Goal: Task Accomplishment & Management: Complete application form

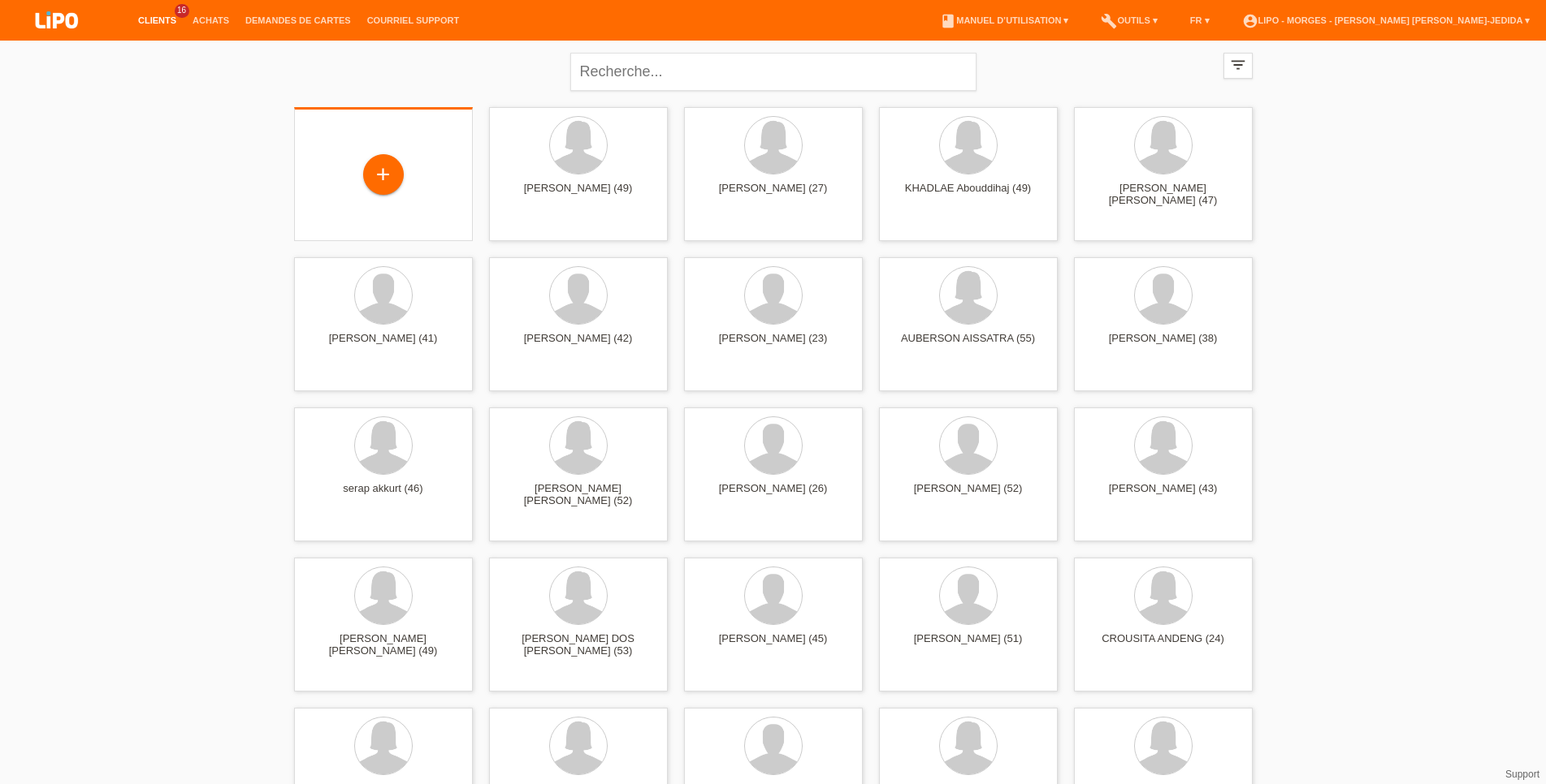
click at [415, 189] on div "+" at bounding box center [383, 175] width 153 height 43
click at [399, 196] on div "+" at bounding box center [383, 175] width 153 height 43
click at [381, 174] on div "+" at bounding box center [383, 174] width 41 height 41
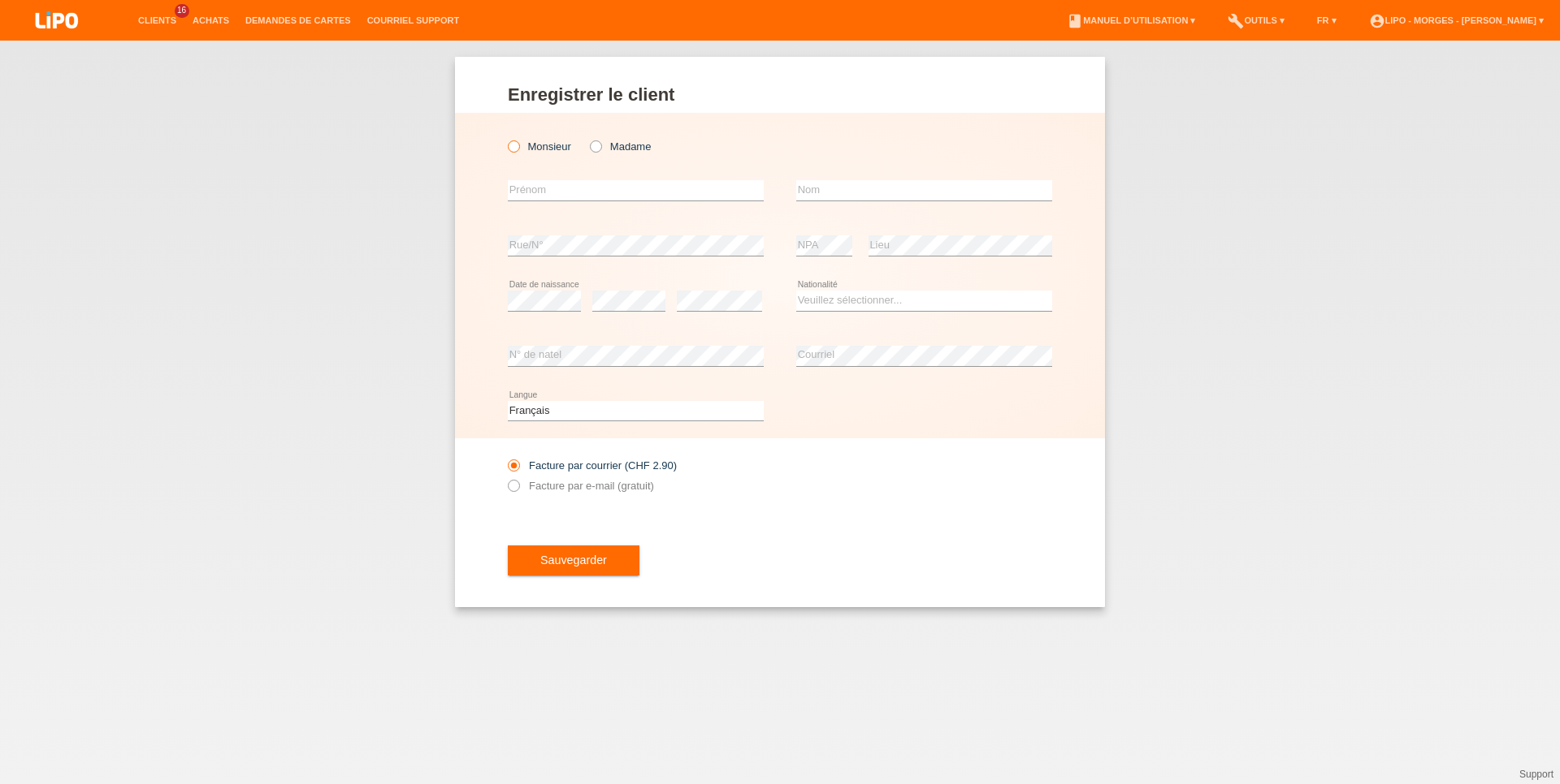
click at [555, 143] on label "Monsieur" at bounding box center [539, 146] width 64 height 12
click at [518, 143] on input "Monsieur" at bounding box center [512, 145] width 11 height 11
radio input "true"
click at [546, 195] on input "text" at bounding box center [635, 190] width 256 height 20
click at [543, 185] on input "text" at bounding box center [635, 190] width 256 height 20
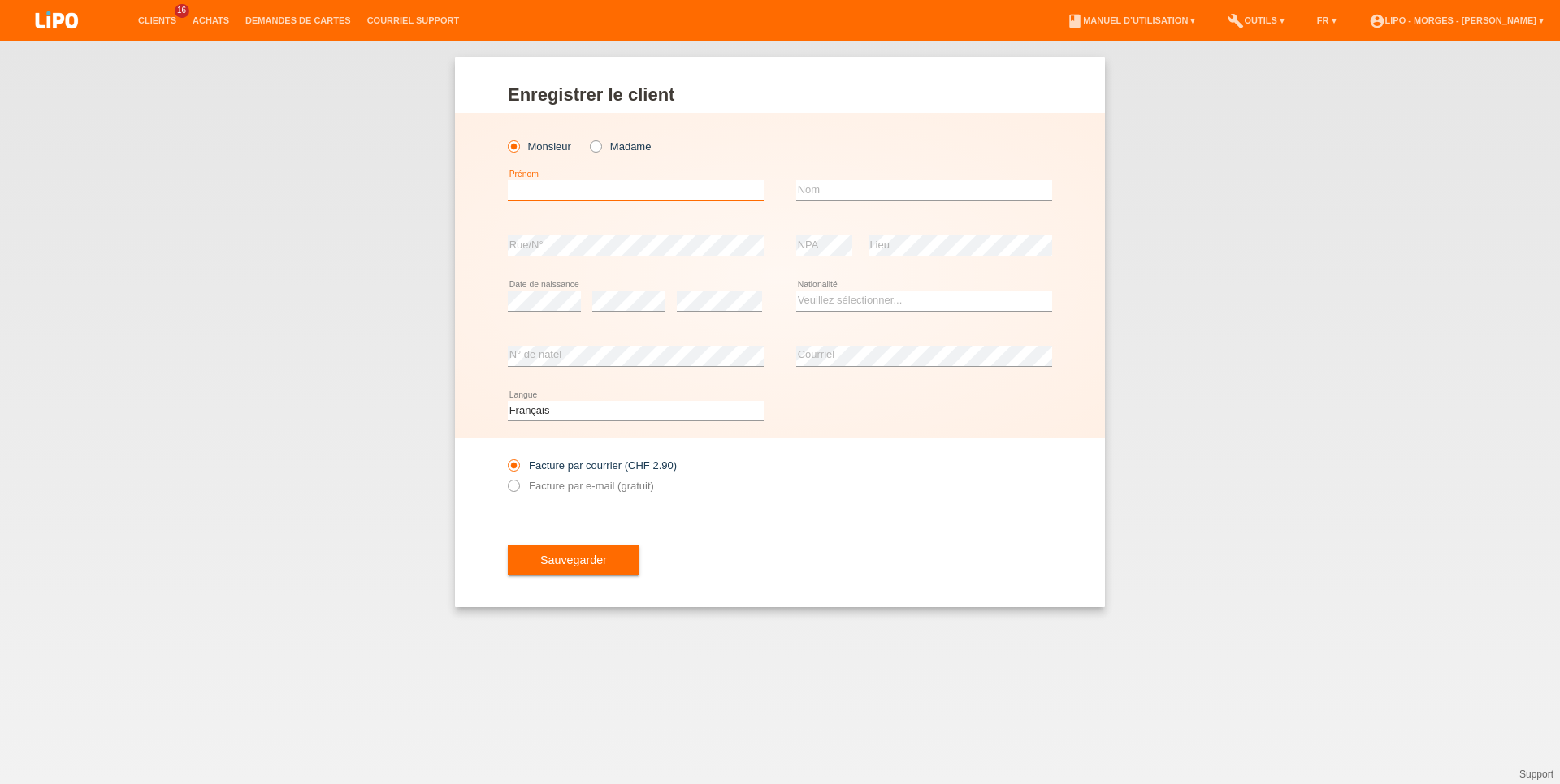
click at [543, 185] on input "text" at bounding box center [635, 190] width 256 height 20
type input "NAGIP"
click at [802, 185] on input "text" at bounding box center [924, 190] width 256 height 20
type input "[PERSON_NAME]"
click at [617, 261] on div "error Rue/N°" at bounding box center [635, 245] width 256 height 55
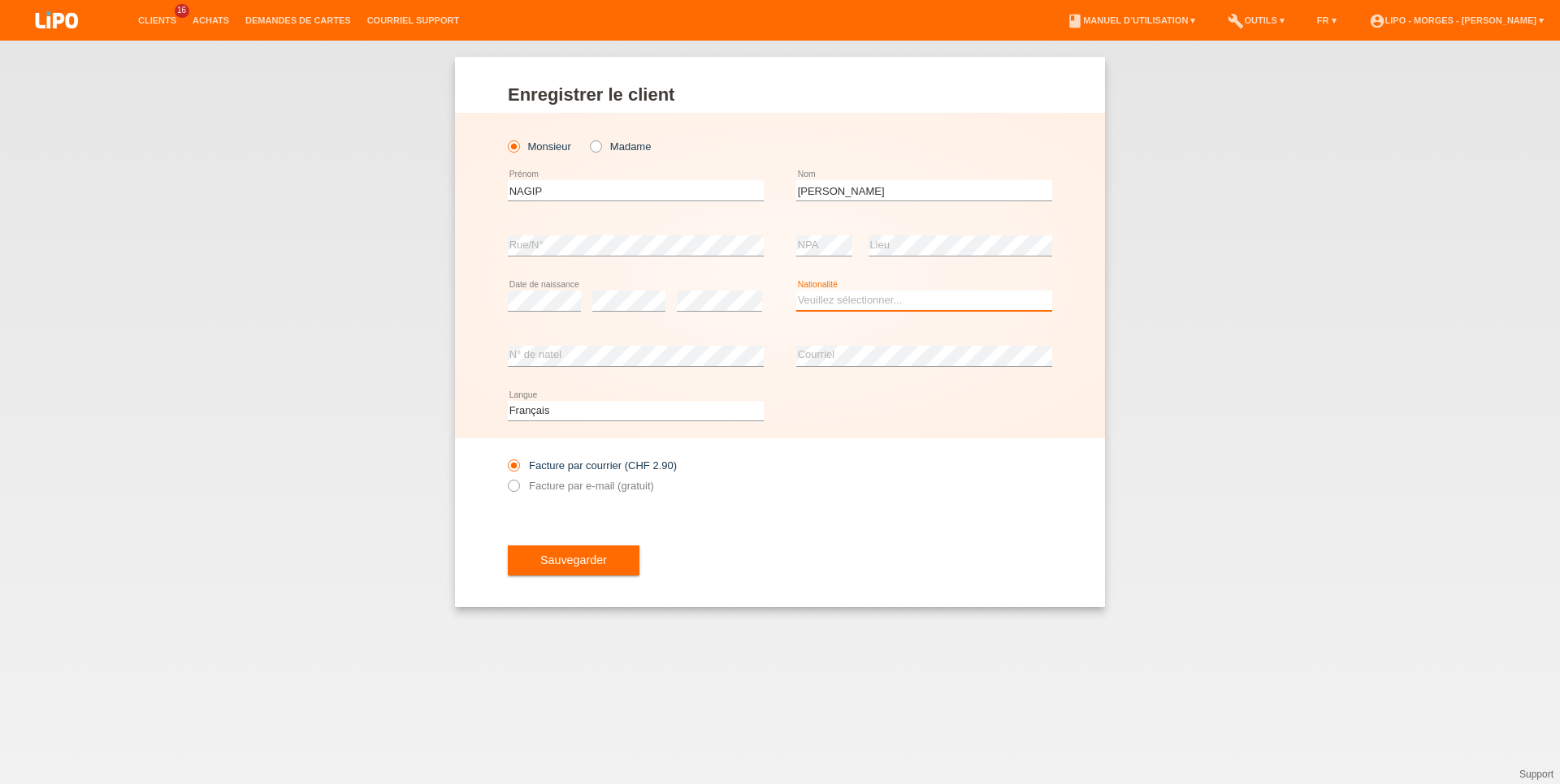
click at [904, 306] on select "Veuillez sélectionner... Suisse Allemagne Autriche Liechtenstein ------------ A…" at bounding box center [924, 301] width 256 height 20
select select "XK"
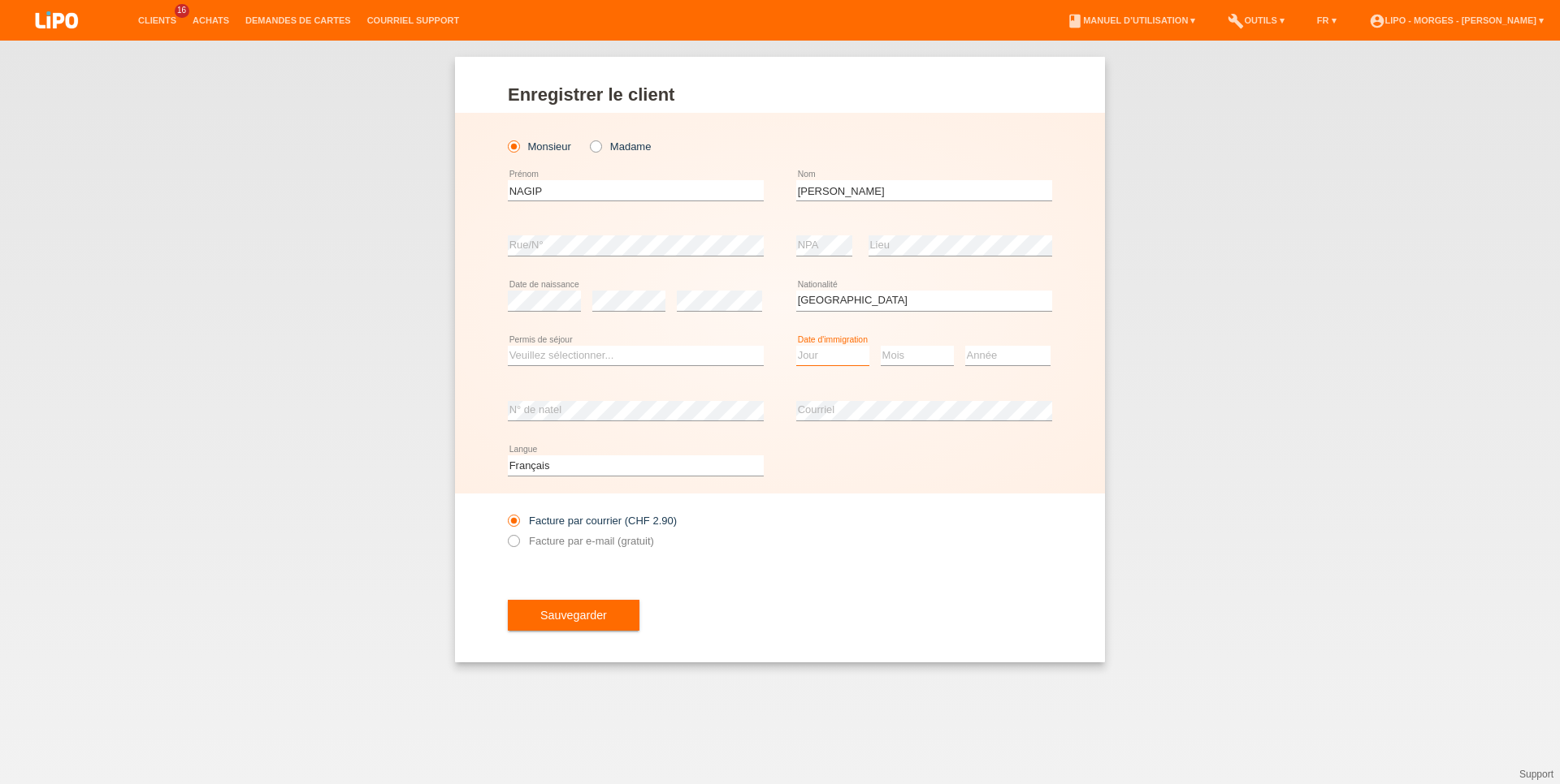
click at [796, 346] on select "Jour 01 02 03 04 05 06 07 08 09 10 11" at bounding box center [832, 356] width 73 height 20
select select "20"
click at [0, 0] on option "20" at bounding box center [0, 0] width 0 height 0
click at [880, 346] on select "Mois 01 02 03 04 05 06 07 08 09 10 11" at bounding box center [916, 356] width 73 height 20
select select "04"
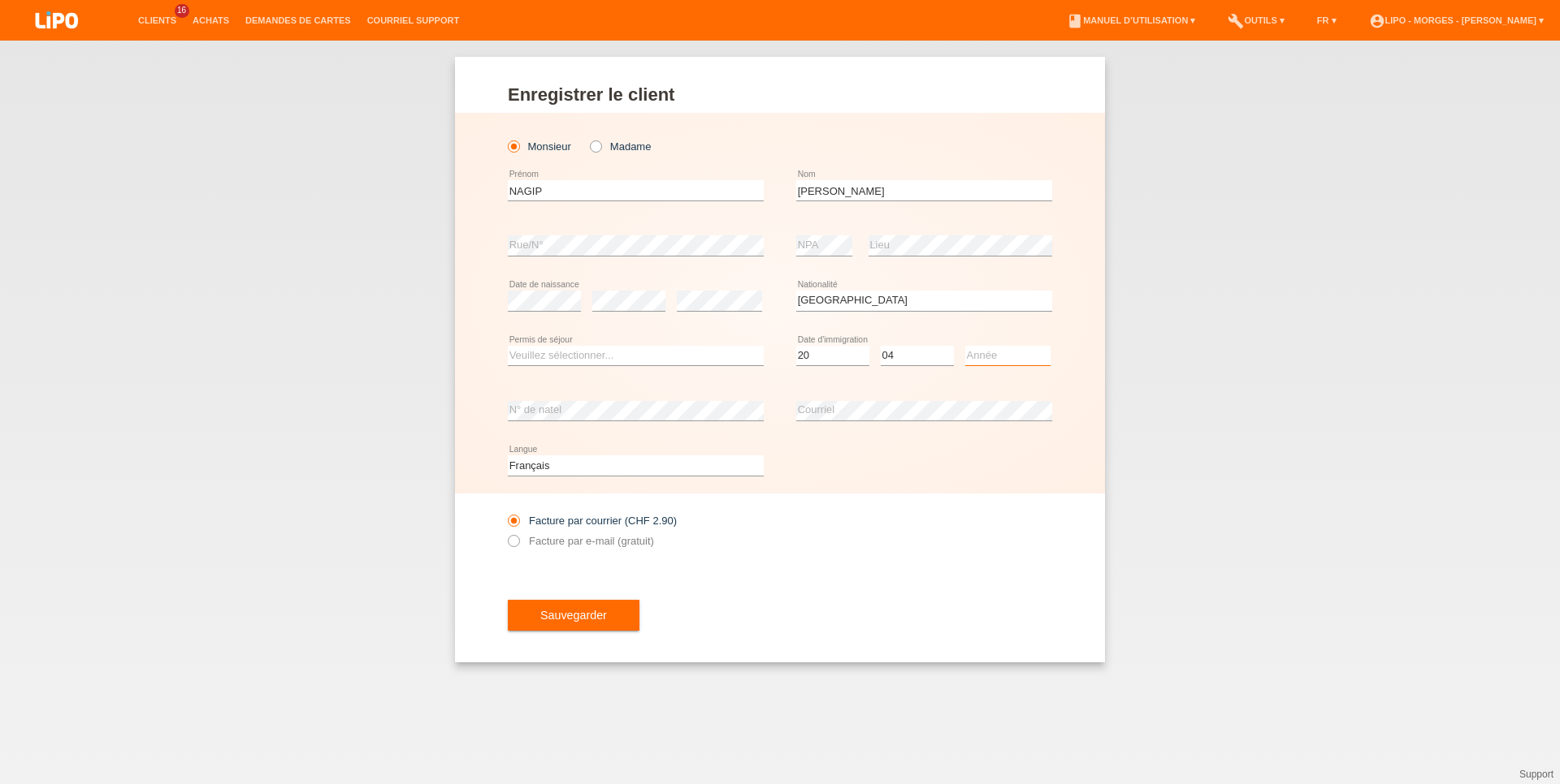
click at [965, 346] on select "Année 2025 2024 2023 2022 2021 2020 2019 2018 2017 2016 2015 2014 2013 2012 201…" at bounding box center [1008, 356] width 86 height 20
select select "2002"
click at [507, 346] on select "Veuillez sélectionner... C B B - Statut de réfugié Autre" at bounding box center [635, 356] width 256 height 20
select select "C"
click at [0, 0] on option "C" at bounding box center [0, 0] width 0 height 0
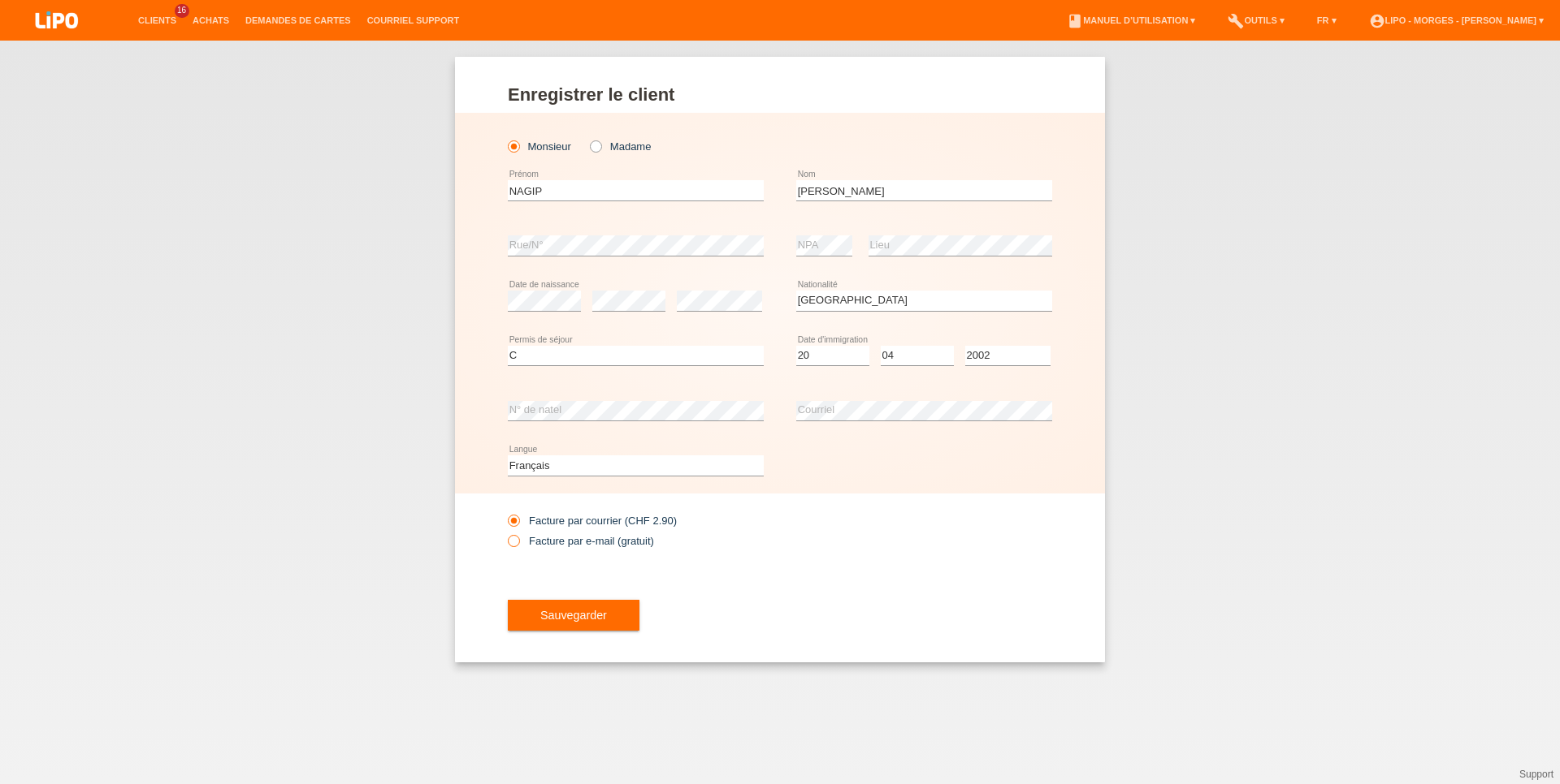
click at [576, 544] on label "Facture par e-mail (gratuit)" at bounding box center [580, 541] width 147 height 12
click at [518, 544] on input "Facture par e-mail (gratuit)" at bounding box center [512, 545] width 11 height 20
radio input "true"
click at [529, 291] on div "error Date de naissance" at bounding box center [543, 301] width 73 height 55
click at [589, 619] on span "Sauvegarder" at bounding box center [573, 615] width 67 height 13
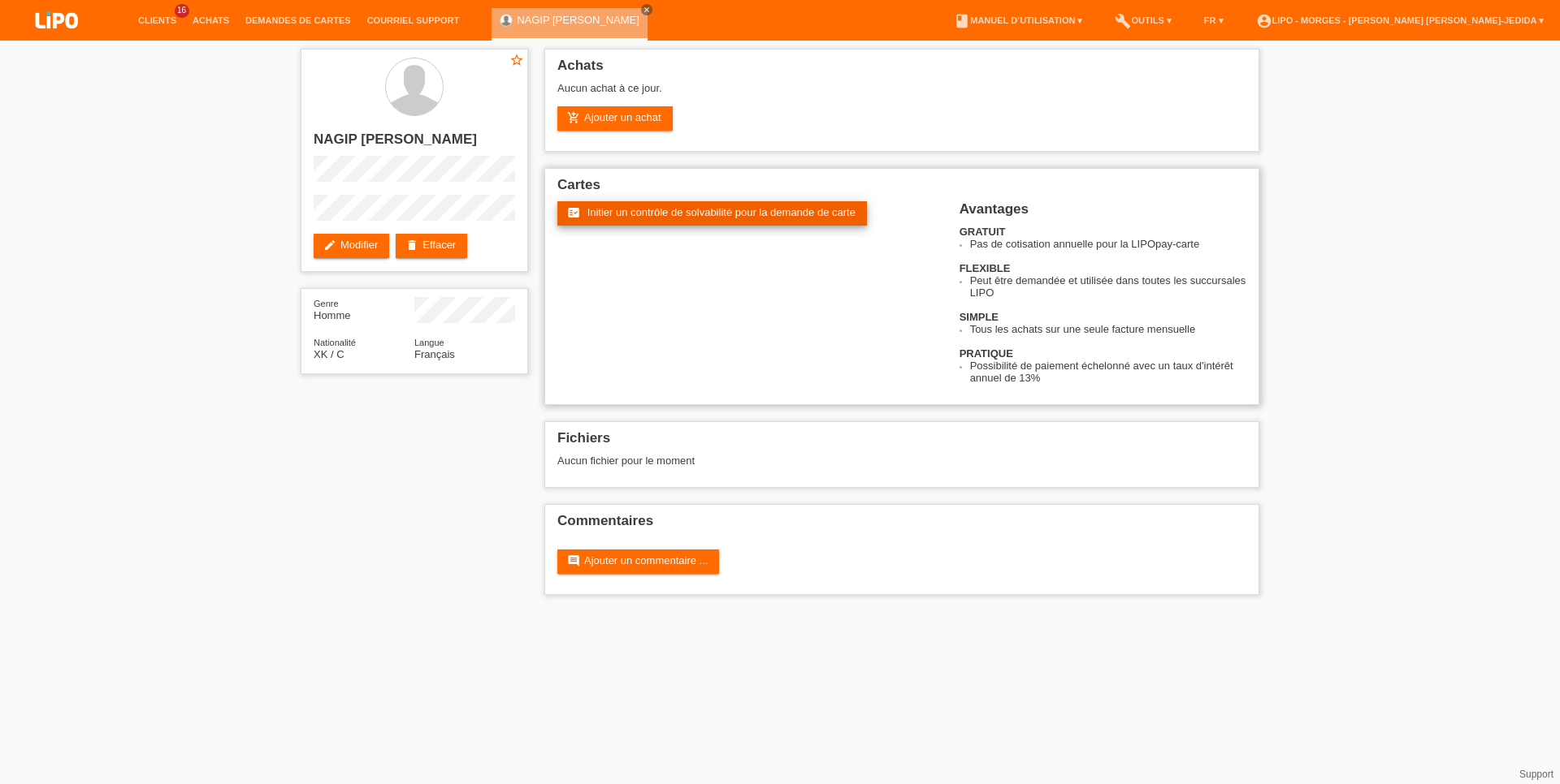
click at [691, 226] on link "fact_check Initier un contrôle de solvabilité pour la demande de carte" at bounding box center [712, 213] width 310 height 24
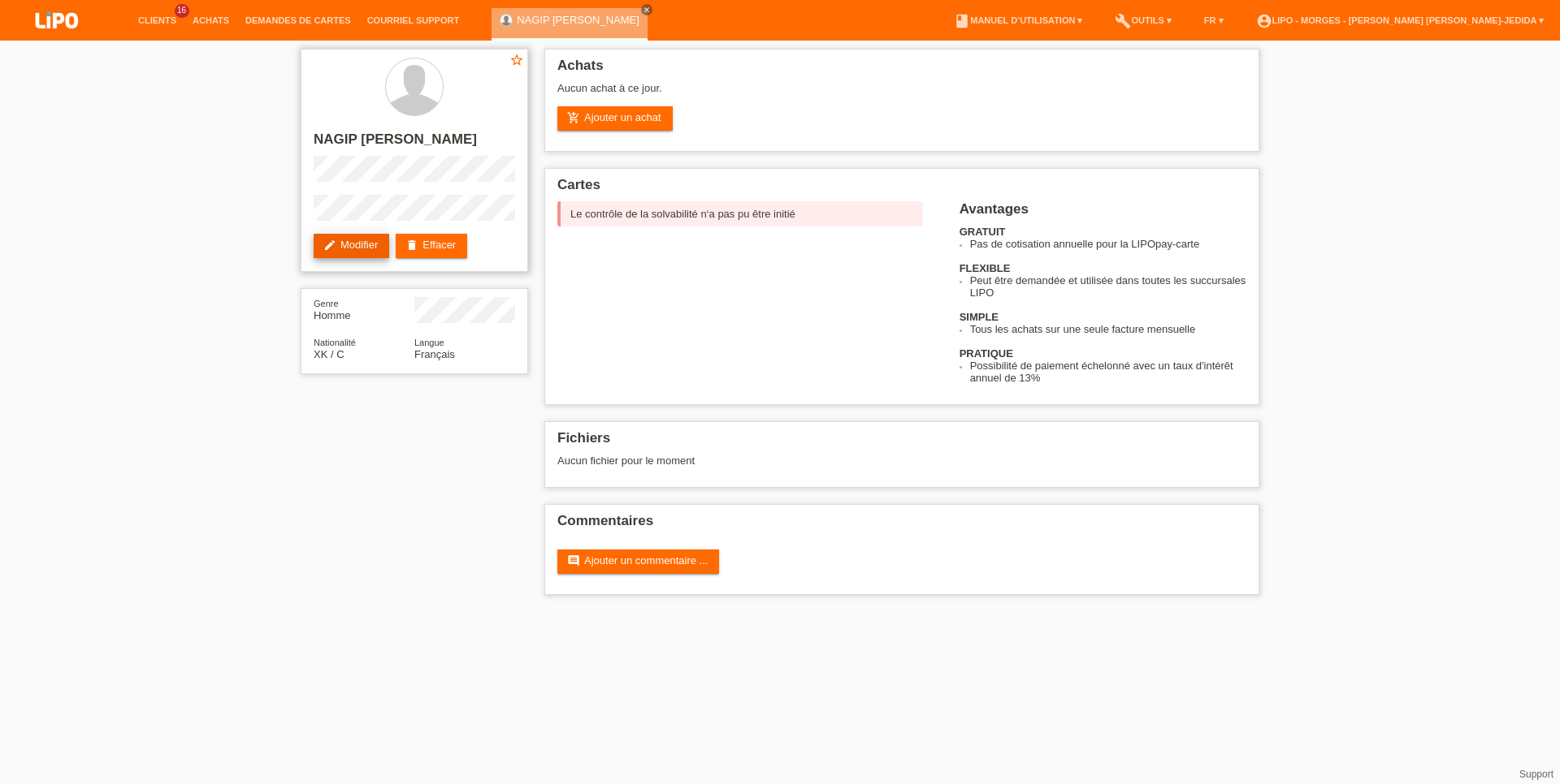
click at [349, 236] on link "edit Modifier" at bounding box center [352, 246] width 76 height 24
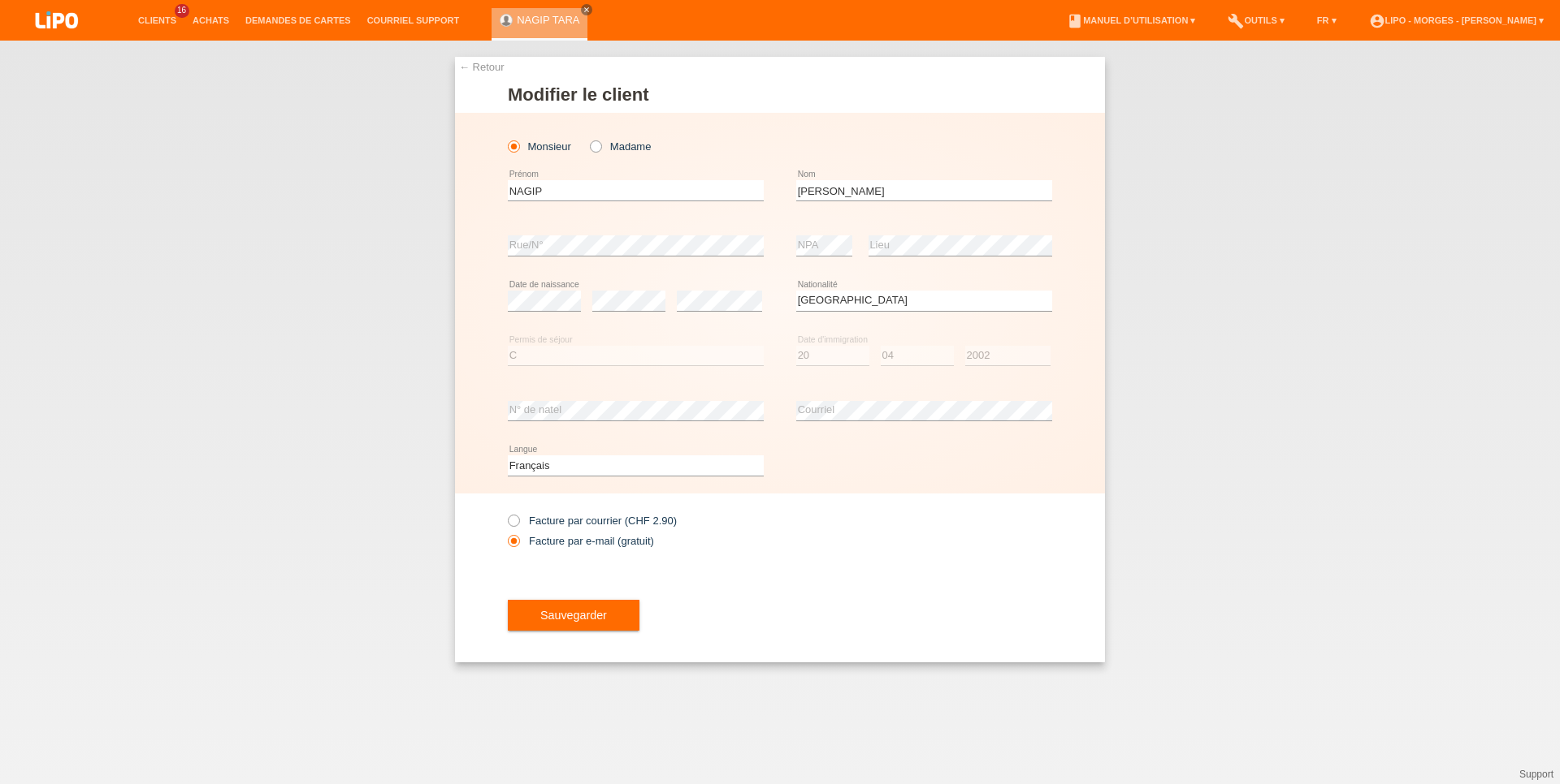
select select "XK"
select select "C"
select select "20"
select select "04"
select select "2002"
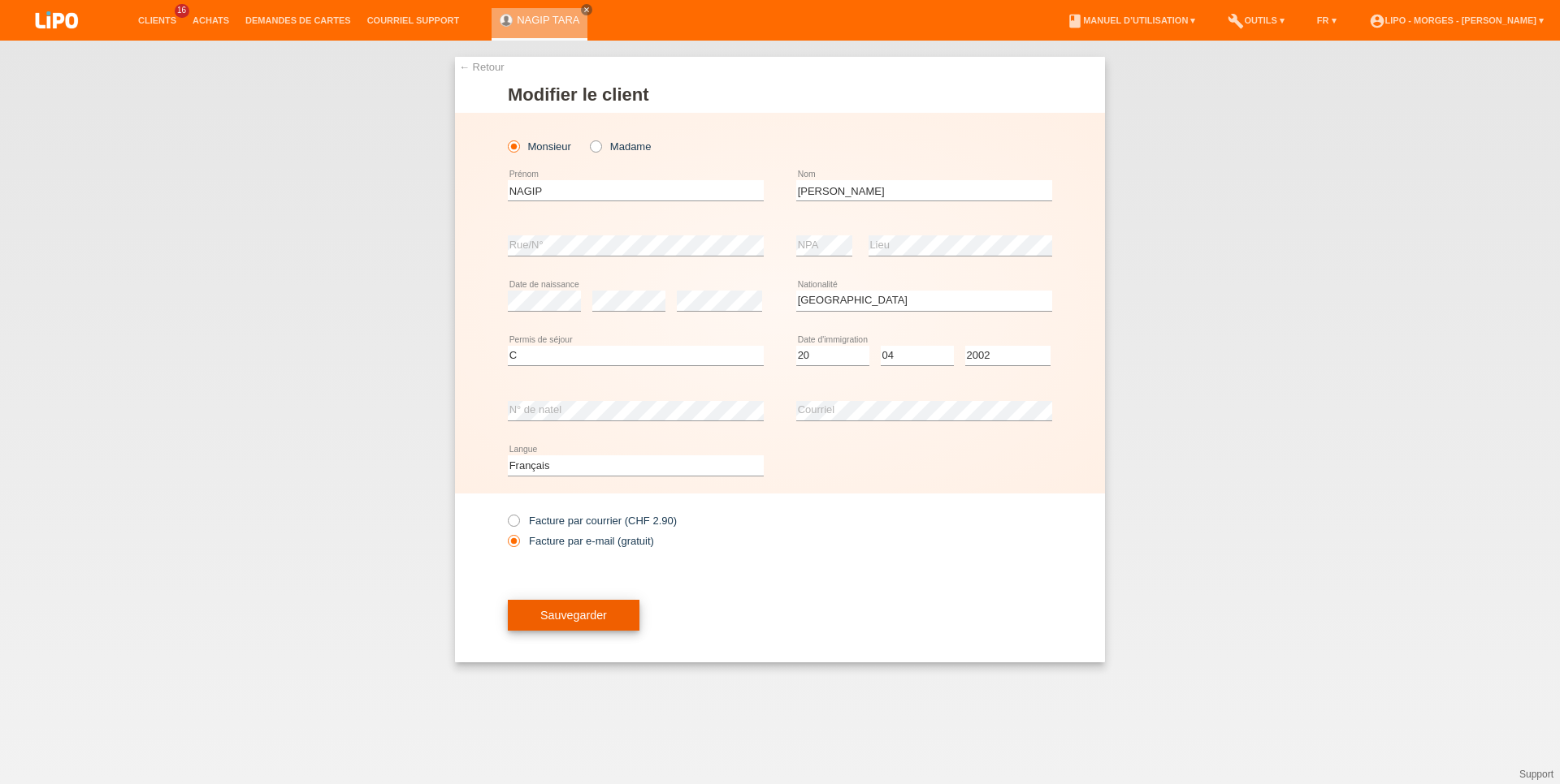
click at [589, 622] on span "Sauvegarder" at bounding box center [573, 615] width 67 height 13
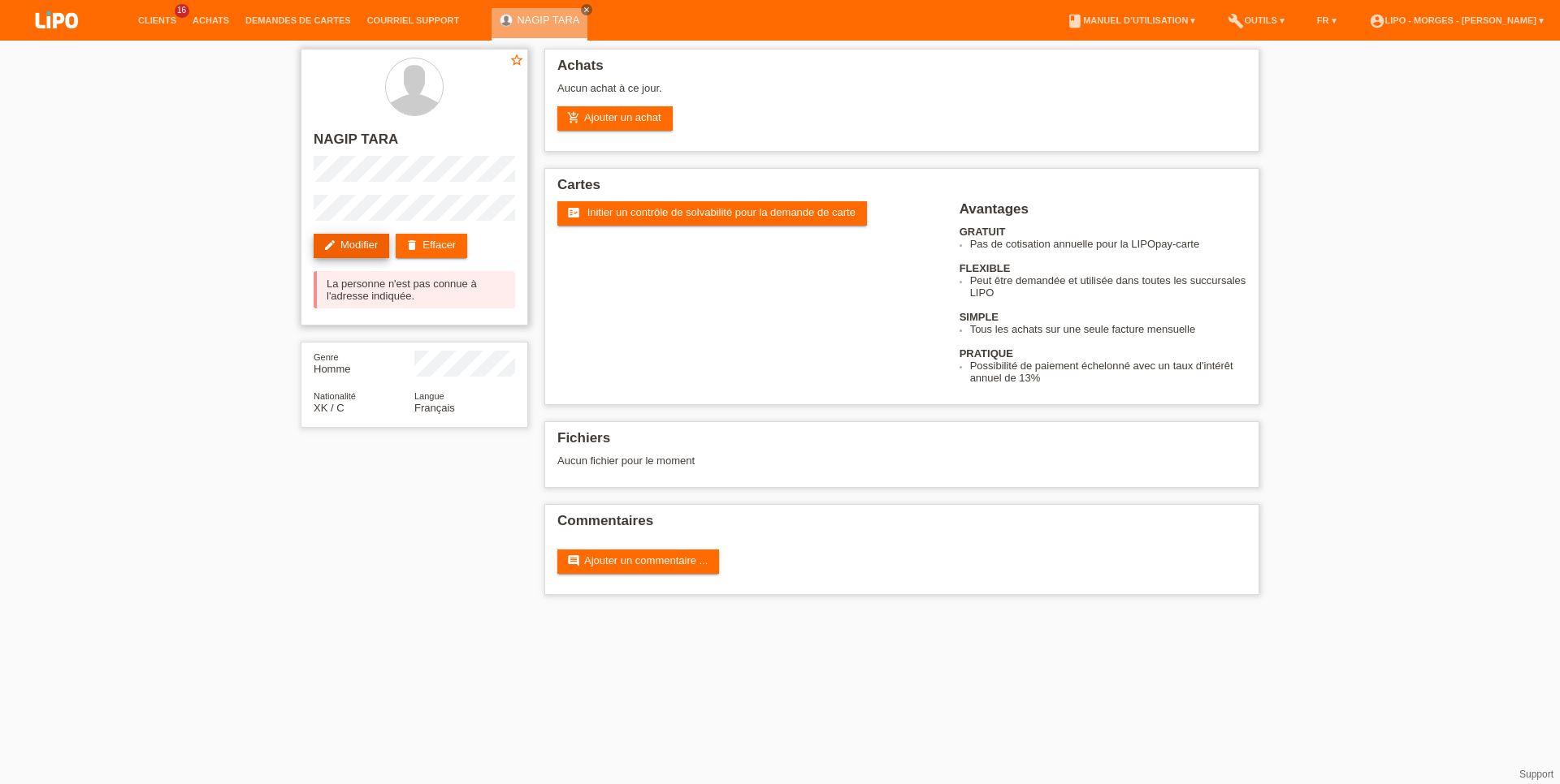
click at [364, 254] on link "edit Modifier" at bounding box center [352, 246] width 76 height 24
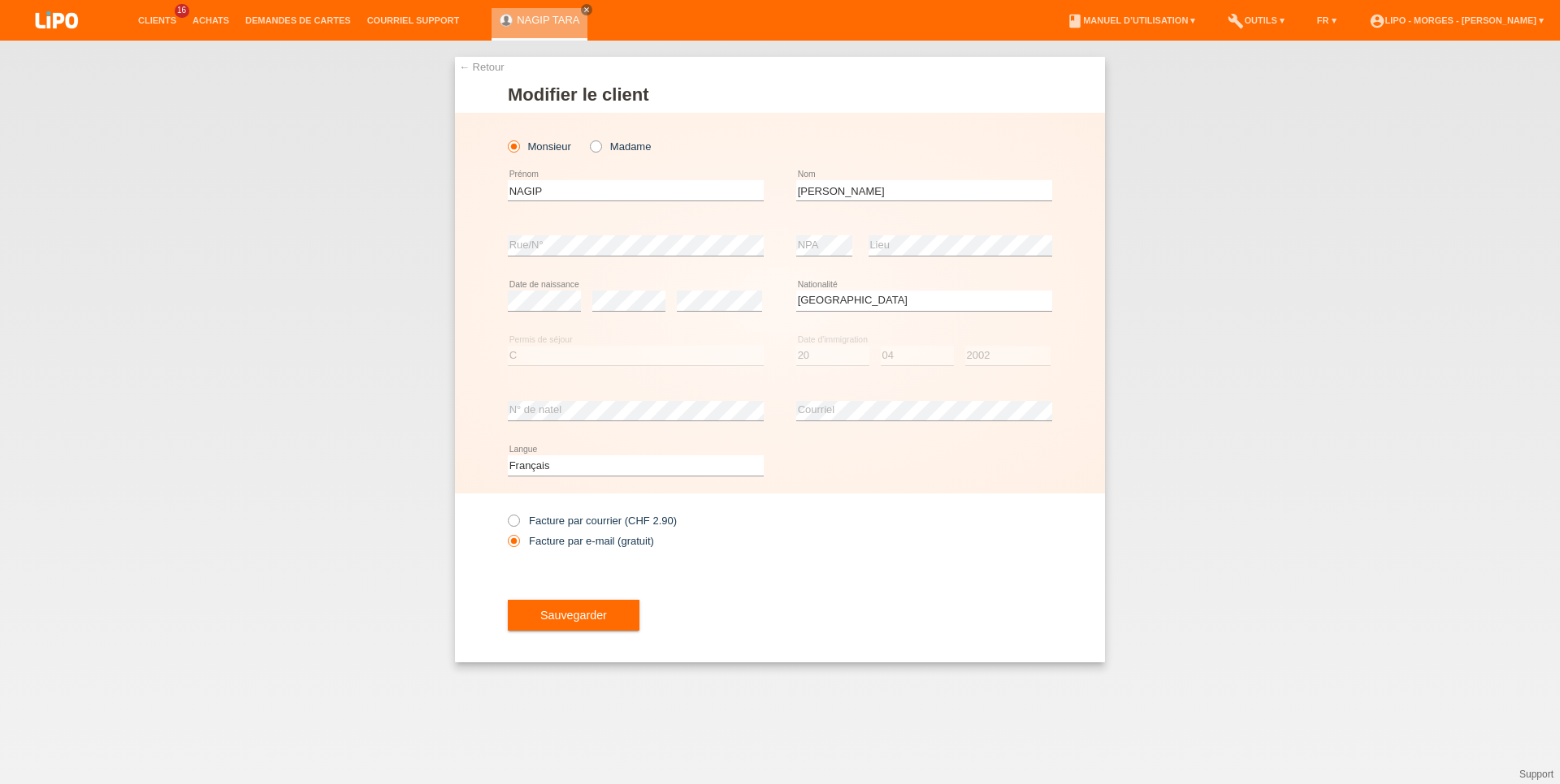
select select "XK"
select select "C"
select select "20"
select select "04"
select select "2002"
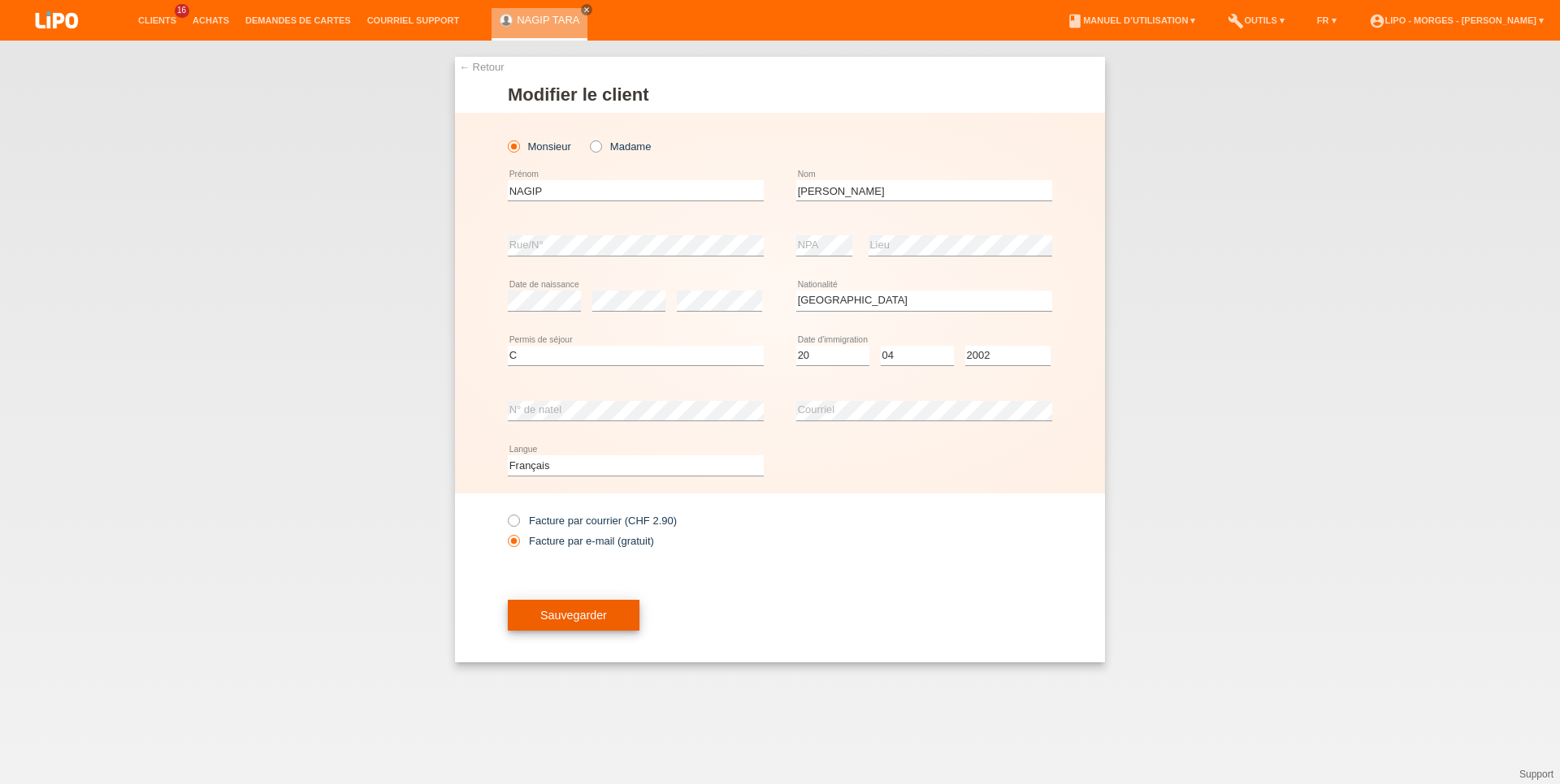
click at [617, 619] on button "Sauvegarder" at bounding box center [573, 615] width 132 height 31
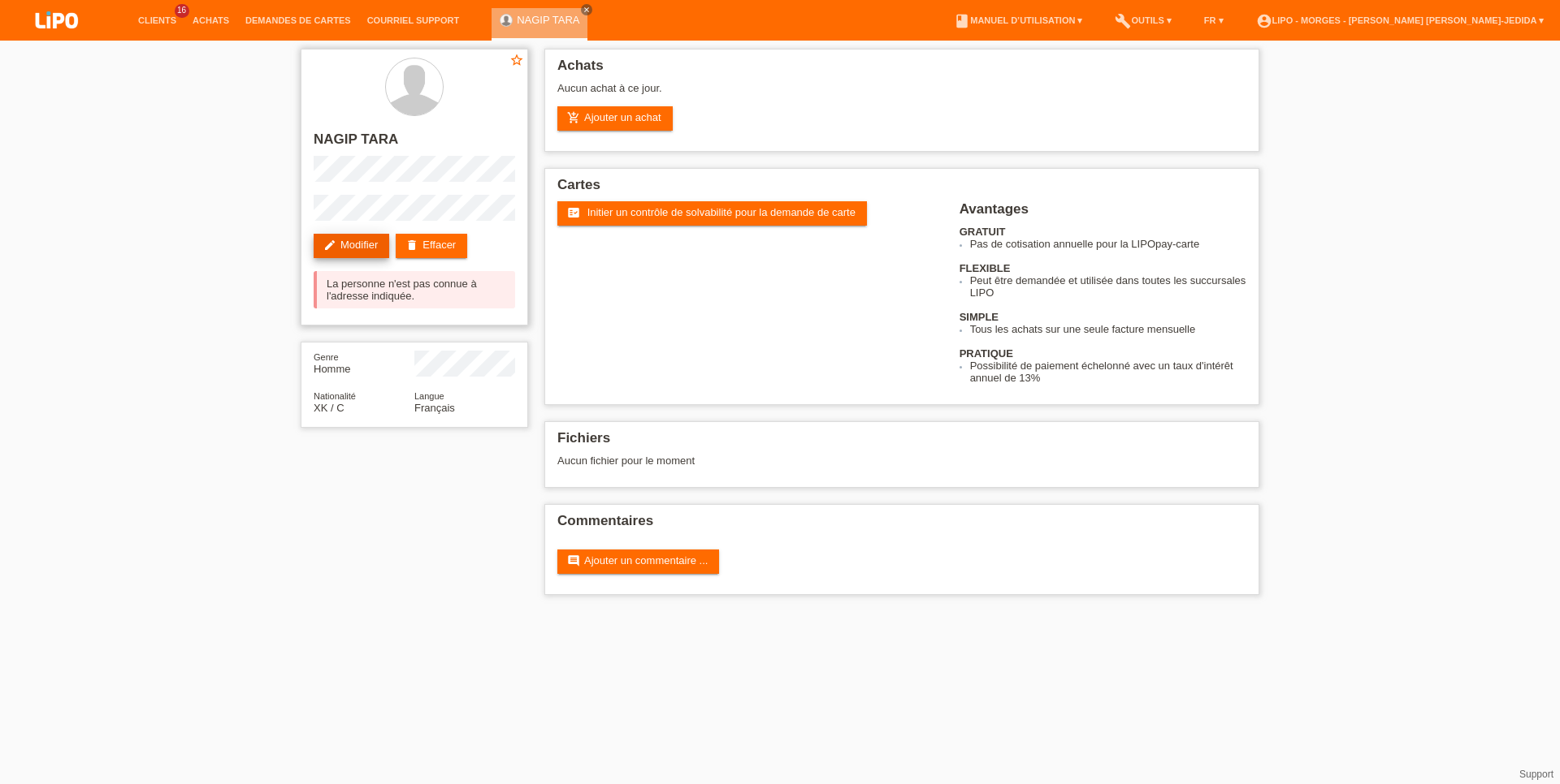
click at [340, 235] on link "edit Modifier" at bounding box center [352, 246] width 76 height 24
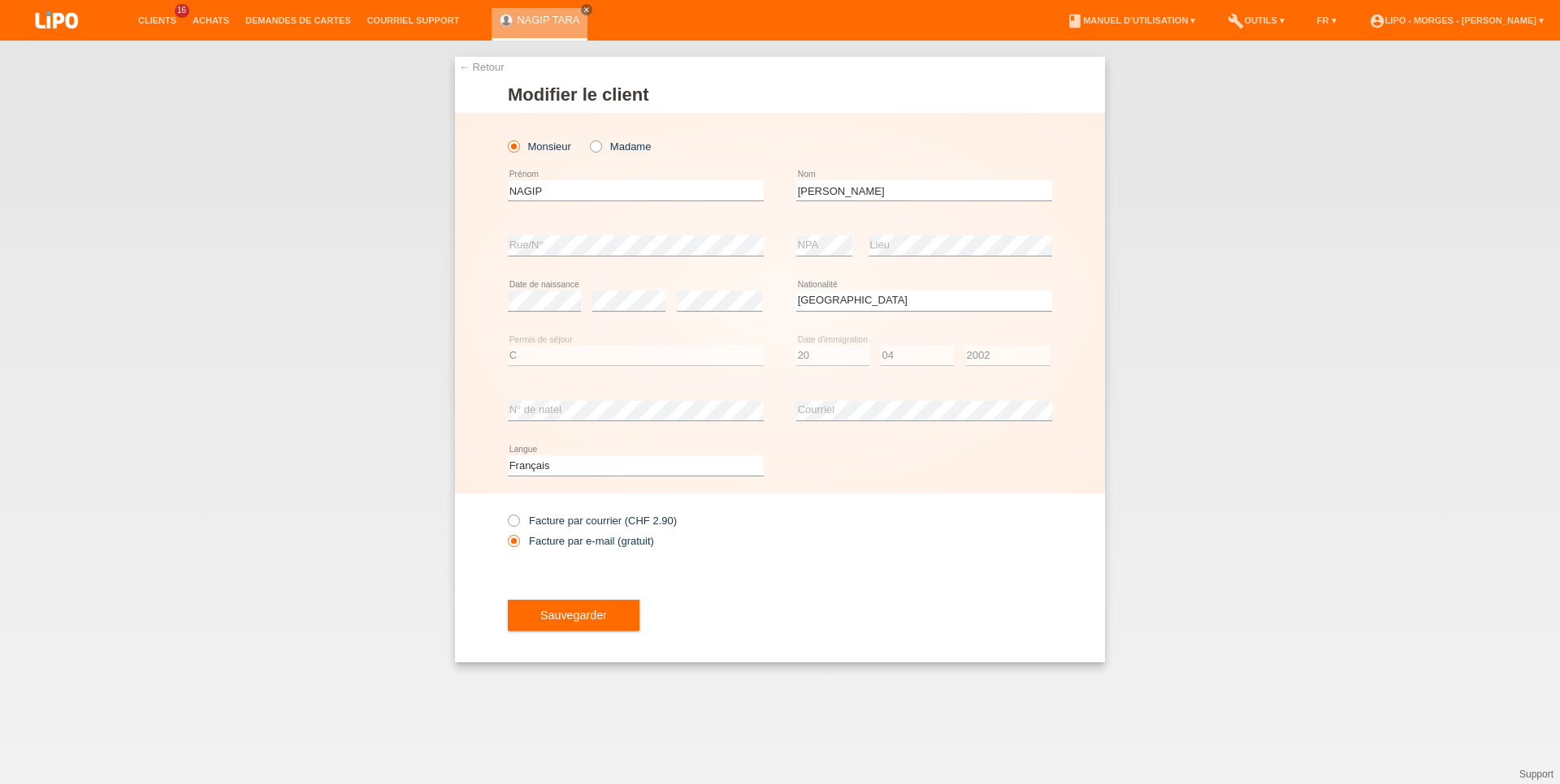
select select "XK"
select select "C"
select select "20"
select select "04"
select select "2002"
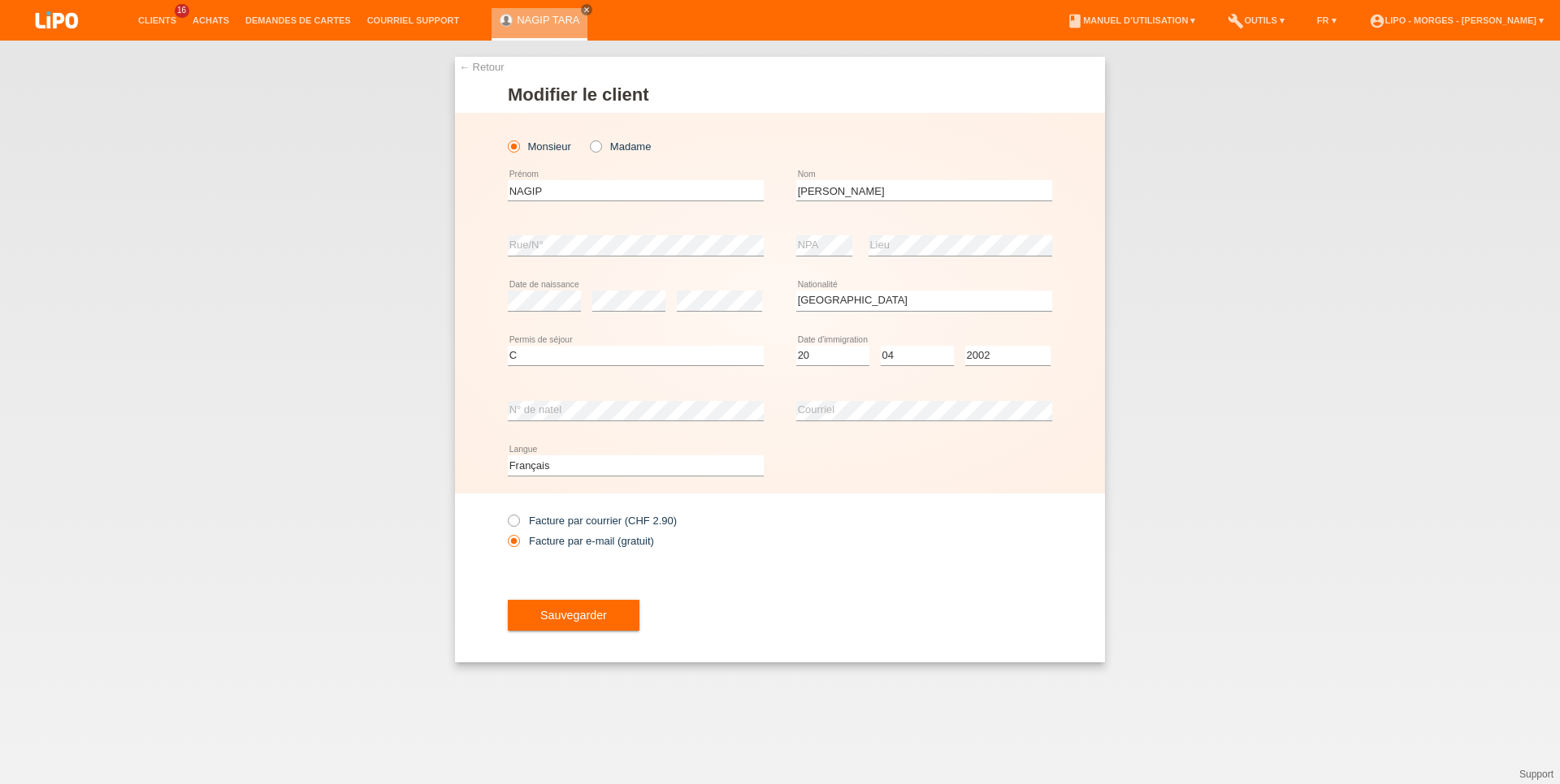
click at [915, 495] on div at bounding box center [924, 500] width 256 height 12
click at [805, 226] on div "error NPA" at bounding box center [824, 245] width 56 height 55
drag, startPoint x: 594, startPoint y: 630, endPoint x: 588, endPoint y: 622, distance: 10.0
click at [592, 631] on button "Sauvegarder" at bounding box center [573, 615] width 132 height 31
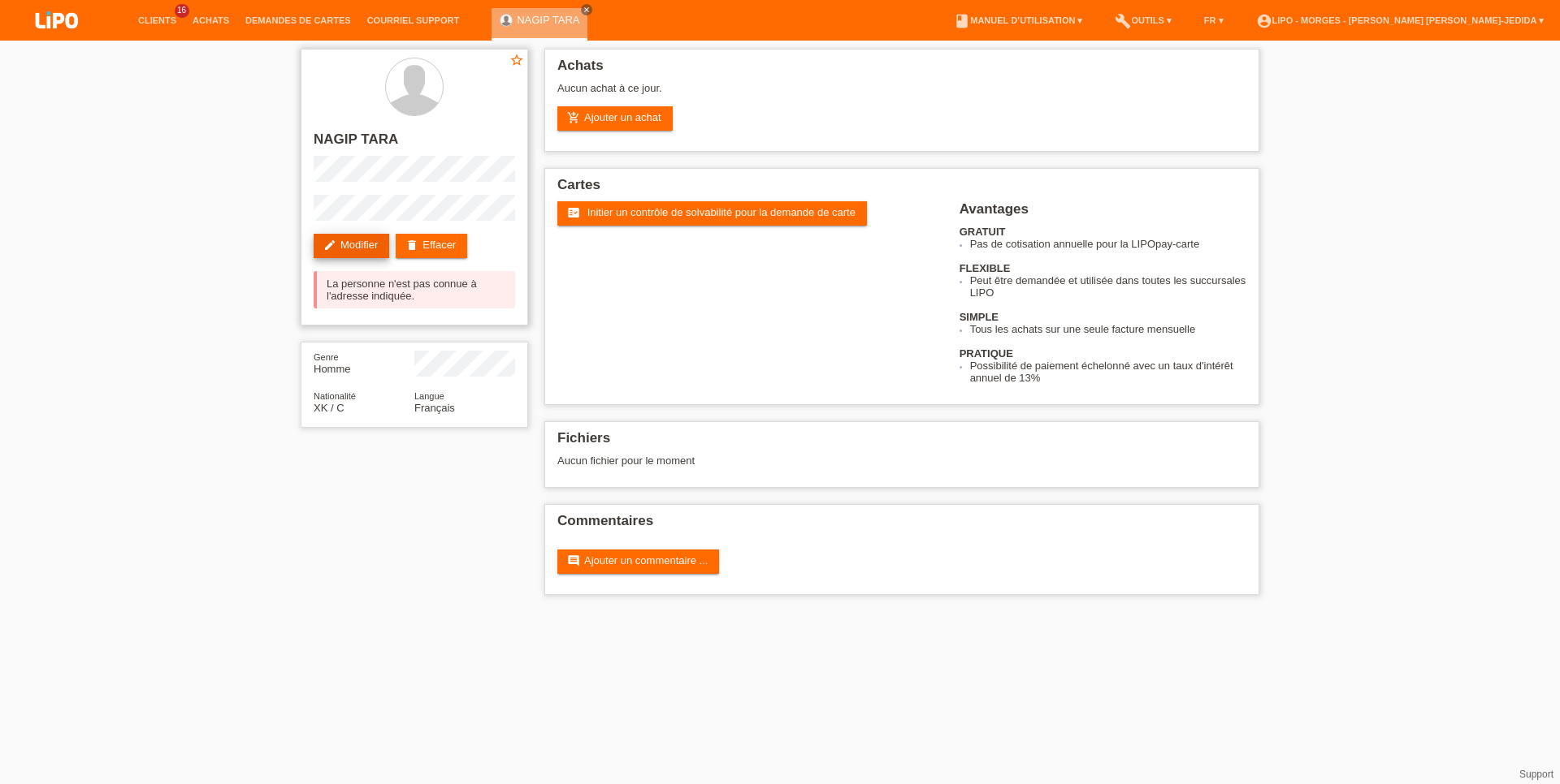
click at [355, 248] on link "edit Modifier" at bounding box center [352, 246] width 76 height 24
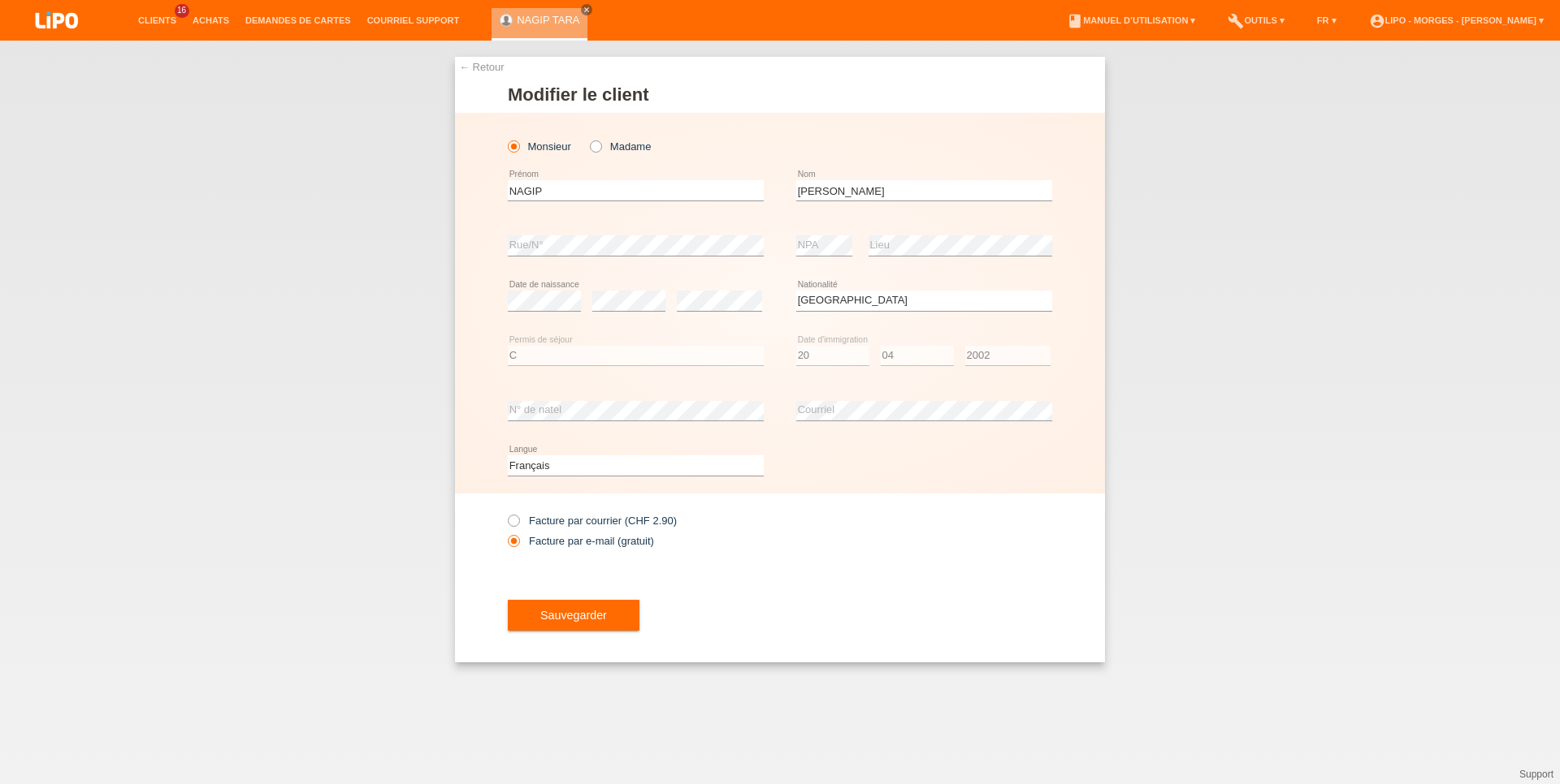
select select "XK"
select select "C"
select select "20"
select select "04"
select select "2002"
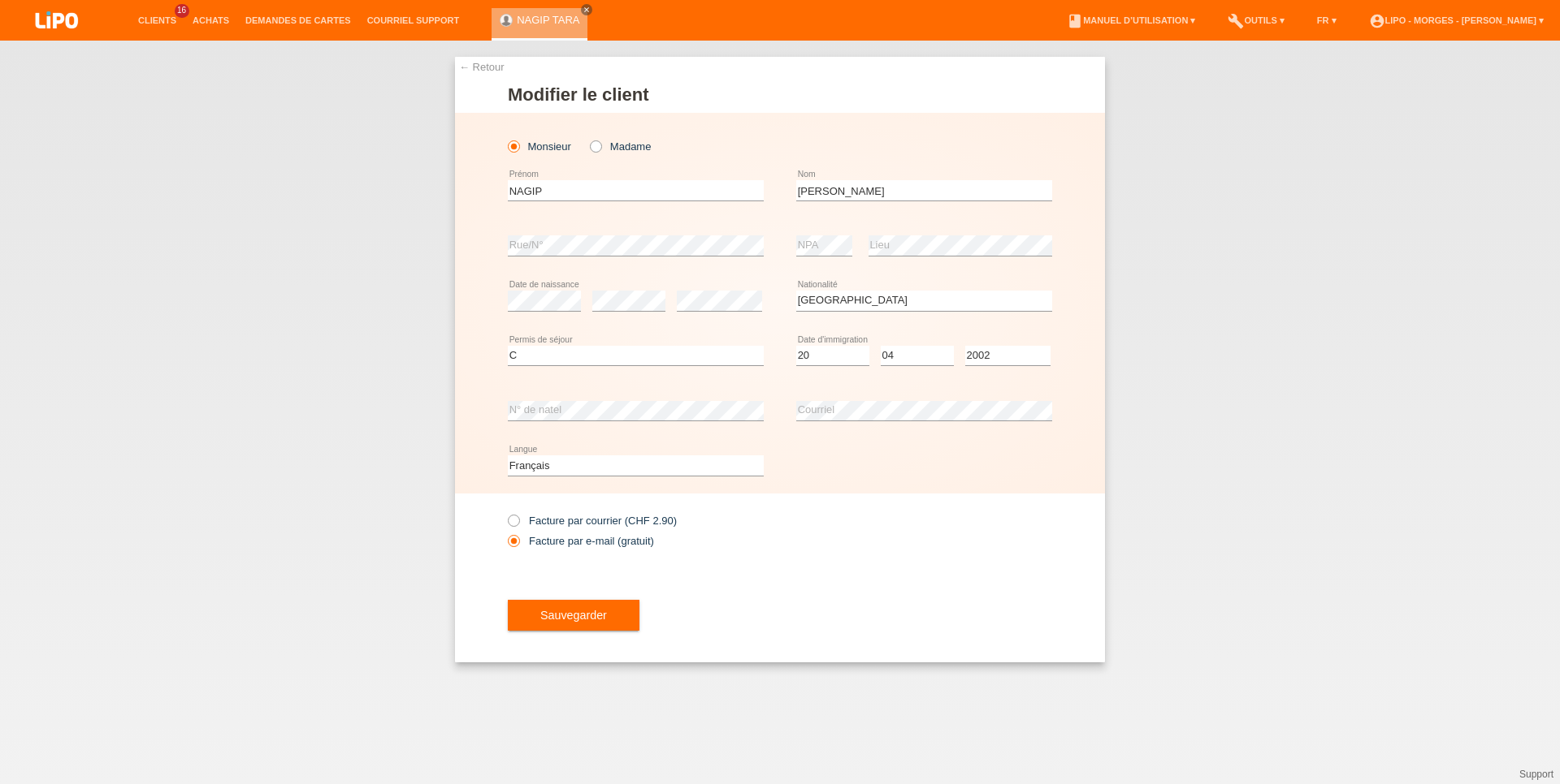
drag, startPoint x: 657, startPoint y: 235, endPoint x: 415, endPoint y: 240, distance: 242.1
click at [455, 240] on div "← Retour Modifier le client Monsieur Madame NAGIP error Prénom TARA error" at bounding box center [780, 360] width 650 height 606
click at [613, 230] on div "error Rue/N°" at bounding box center [635, 245] width 256 height 55
click at [587, 138] on icon at bounding box center [587, 138] width 0 height 0
click at [600, 147] on input "Madame" at bounding box center [595, 145] width 11 height 11
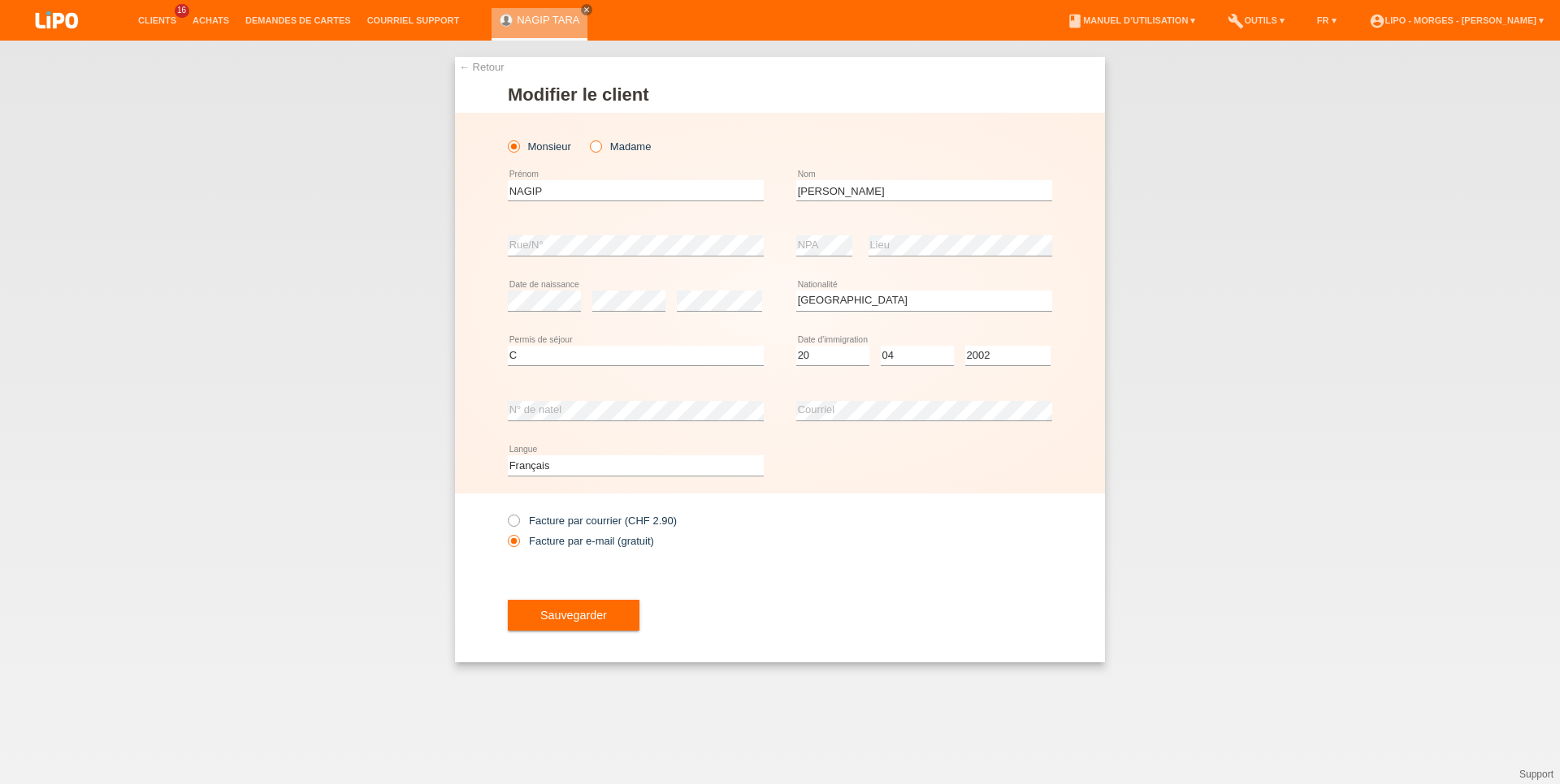
radio input "true"
drag, startPoint x: 568, startPoint y: 190, endPoint x: 411, endPoint y: 190, distance: 157.0
click at [507, 190] on input "NAGIP" at bounding box center [635, 190] width 256 height 20
type input "t"
type input "FAERDEZ"
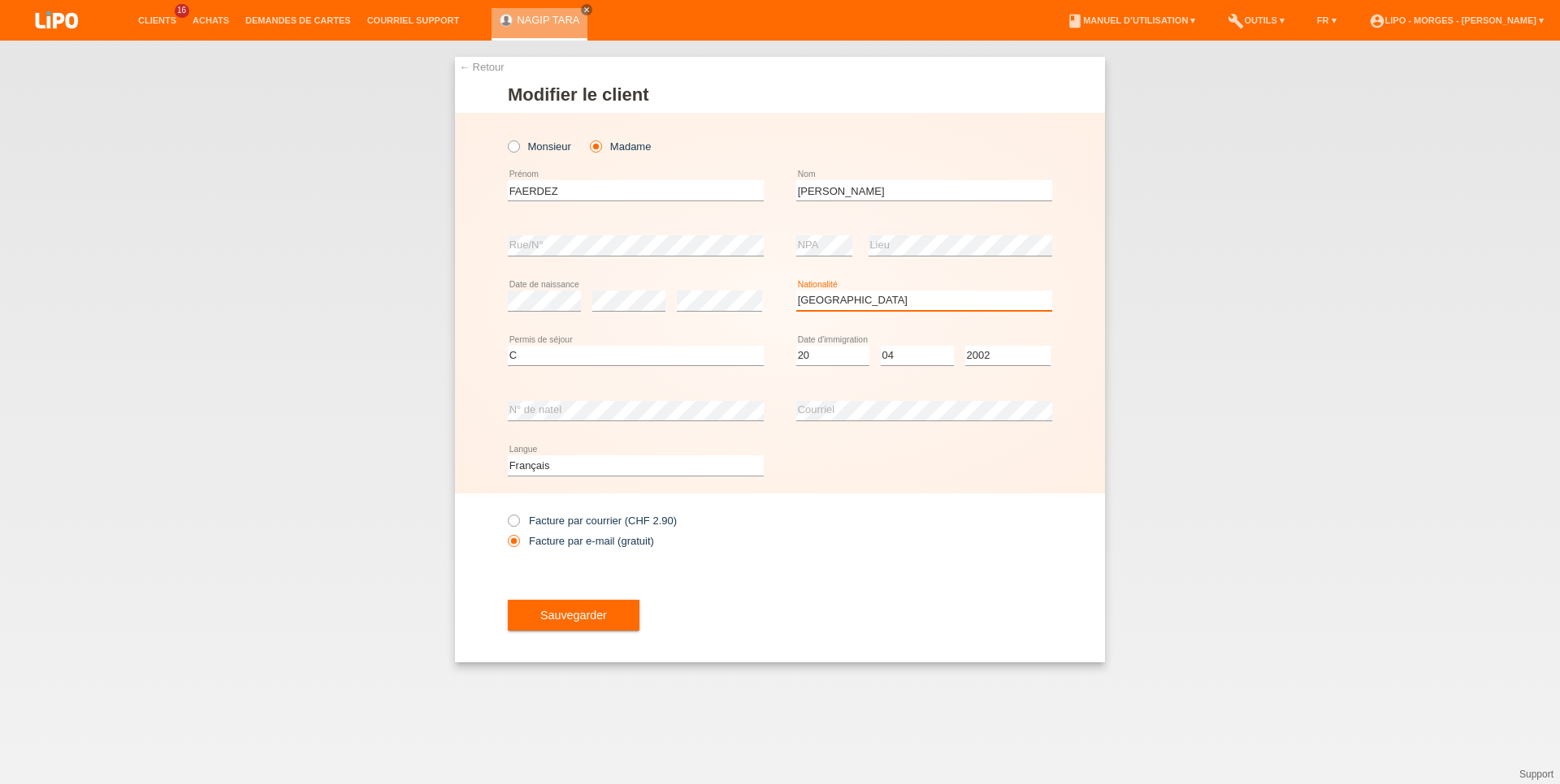
click at [796, 291] on select "Veuillez sélectionner... Suisse Allemagne Autriche Liechtenstein ------------ A…" at bounding box center [924, 301] width 256 height 20
click at [507, 346] on select "Veuillez sélectionner... C B B - Statut de réfugié Autre" at bounding box center [635, 356] width 256 height 20
click at [586, 358] on select "Veuillez sélectionner... C B B - Statut de réfugié Autre" at bounding box center [635, 356] width 256 height 20
click at [507, 346] on select "Veuillez sélectionner... C B B - Statut de réfugié Autre" at bounding box center [635, 356] width 256 height 20
select select "B"
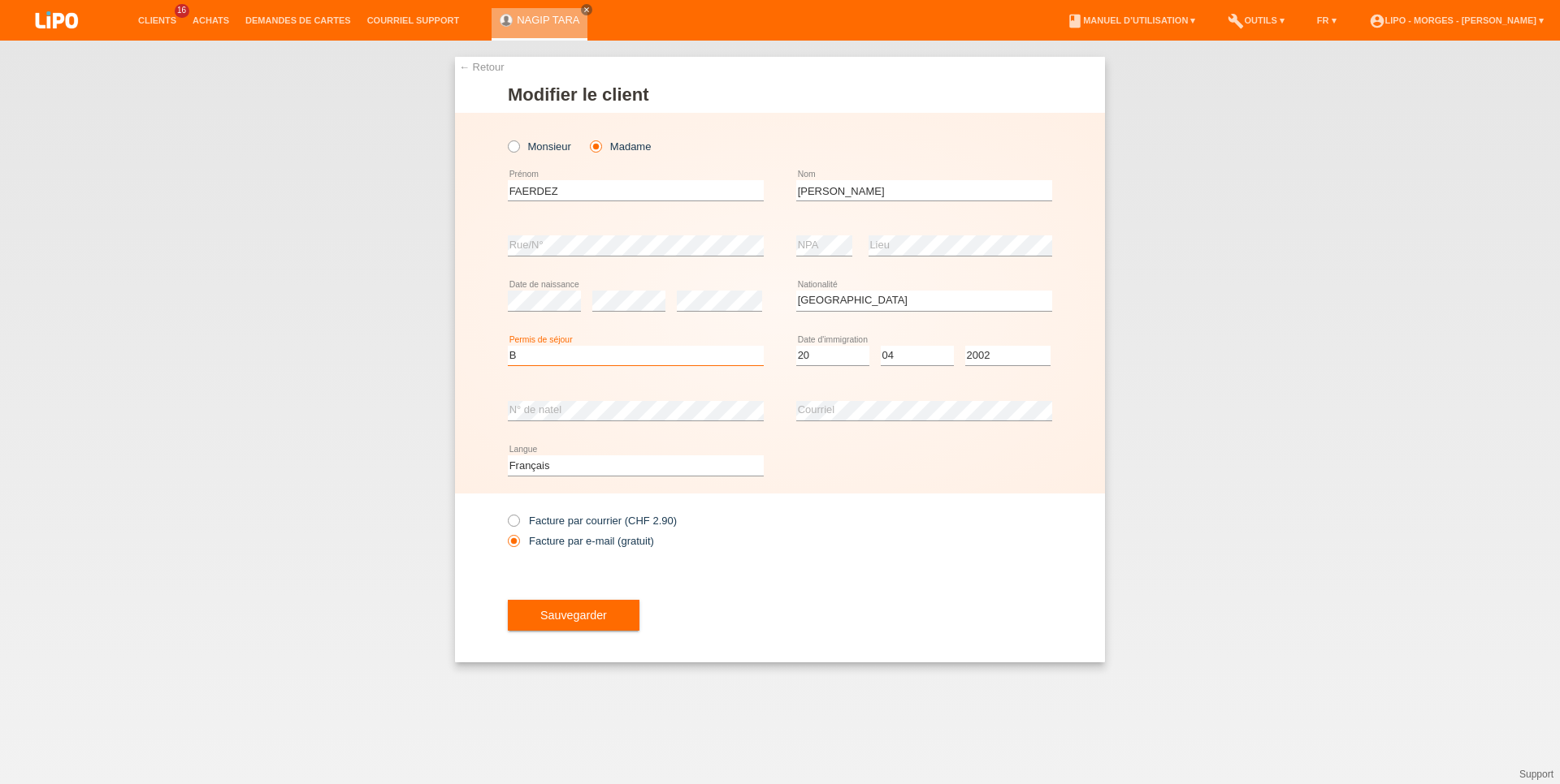
click at [0, 0] on option "B" at bounding box center [0, 0] width 0 height 0
click at [796, 346] on select "Jour 01 02 03 04 05 06 07 08 09 10 11" at bounding box center [832, 356] width 73 height 20
click at [965, 346] on select "Année 2025 2024 2023 2022 2021 2020 2019 2018 2017 2016 2015 2014 2013 2012 201…" at bounding box center [1008, 356] width 86 height 20
select select "2009"
click at [540, 150] on label "Monsieur" at bounding box center [539, 146] width 64 height 12
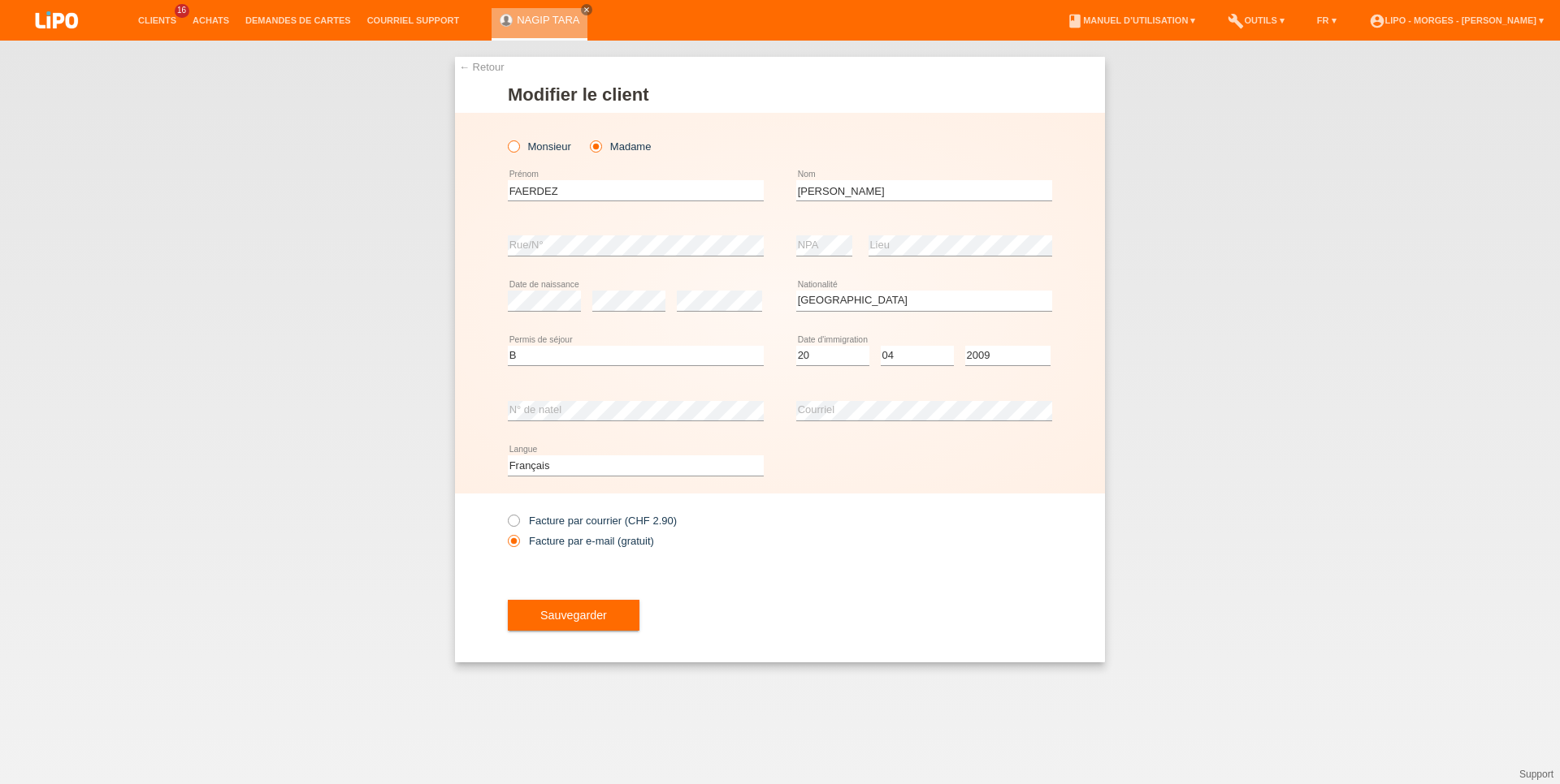
click at [518, 150] on input "Monsieur" at bounding box center [512, 145] width 11 height 11
radio input "true"
drag, startPoint x: 561, startPoint y: 192, endPoint x: 392, endPoint y: 168, distance: 170.7
click at [507, 180] on input "FAERDEZ" at bounding box center [635, 190] width 256 height 20
type input "T"
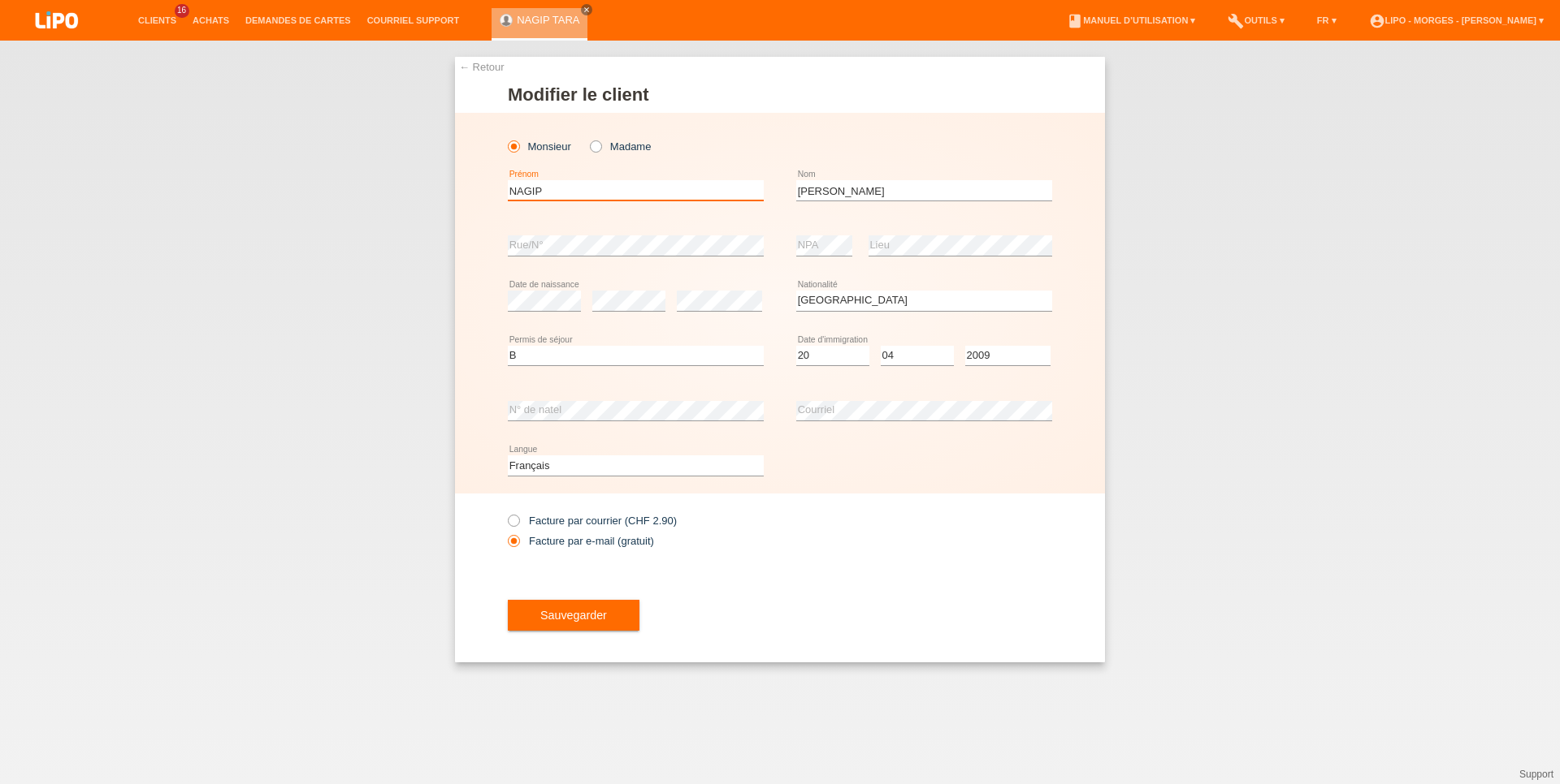
type input "NAGIP"
click at [833, 186] on input "[PERSON_NAME]" at bounding box center [924, 190] width 256 height 20
click at [796, 346] on select "Jour 01 02 03 04 05 06 07 08 09 10 11" at bounding box center [832, 356] width 73 height 20
select select "20"
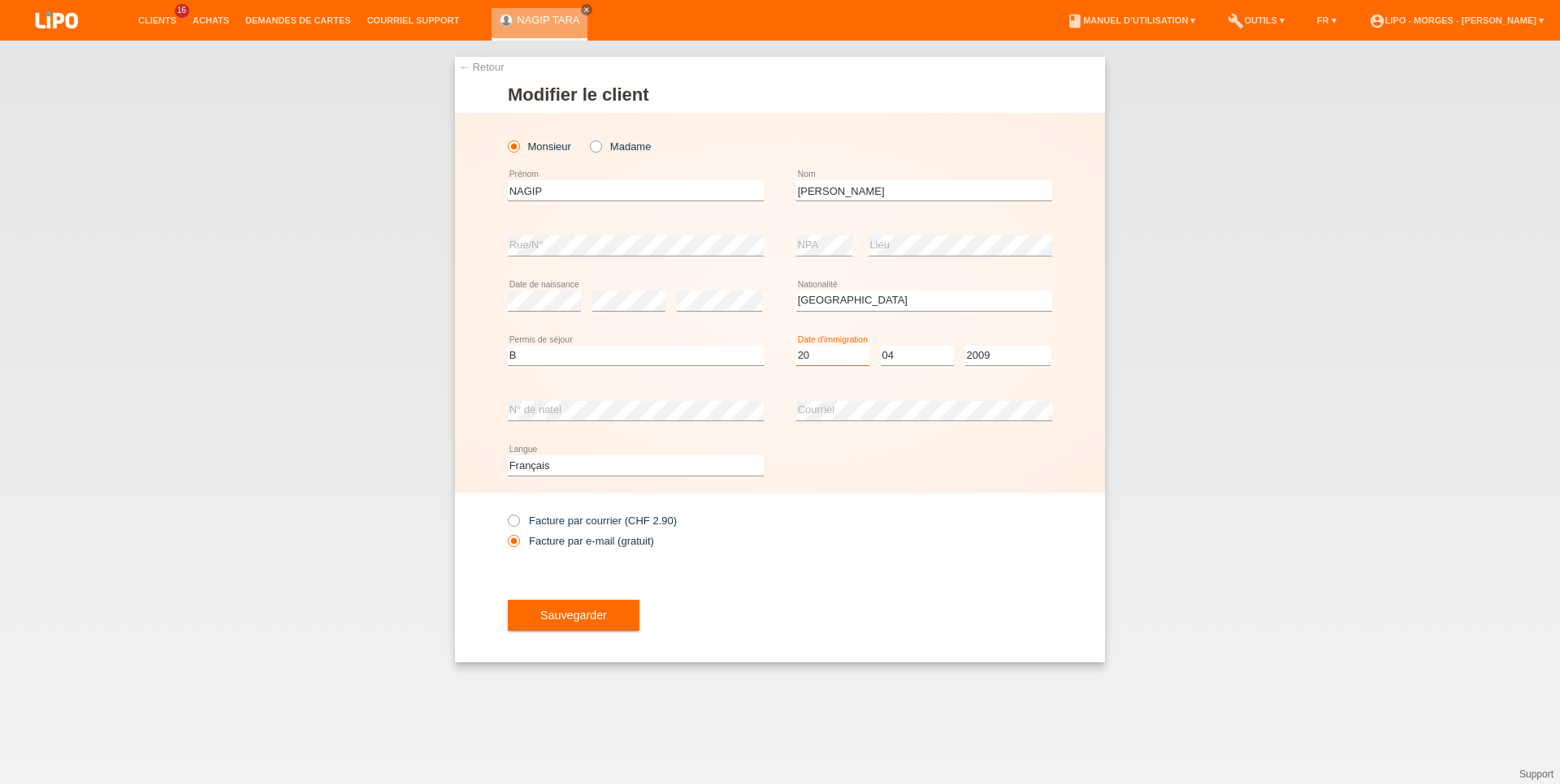
click at [0, 0] on option "20" at bounding box center [0, 0] width 0 height 0
click at [965, 346] on select "Année 2025 2024 2023 2022 2021 2020 2019 2018 2017 2016 2015 2014 2013 2012 201…" at bounding box center [1008, 356] width 86 height 20
